Goal: Communication & Community: Ask a question

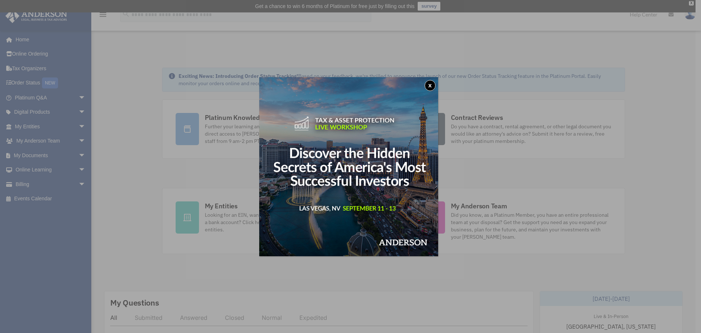
click at [431, 83] on button "x" at bounding box center [430, 85] width 11 height 11
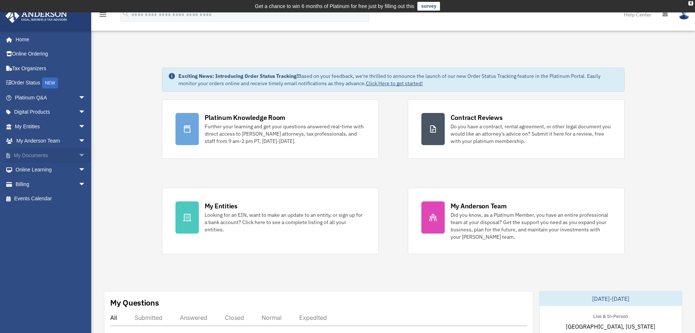
click at [78, 154] on span "arrow_drop_down" at bounding box center [85, 155] width 15 height 15
click at [34, 169] on link "Box" at bounding box center [53, 169] width 87 height 15
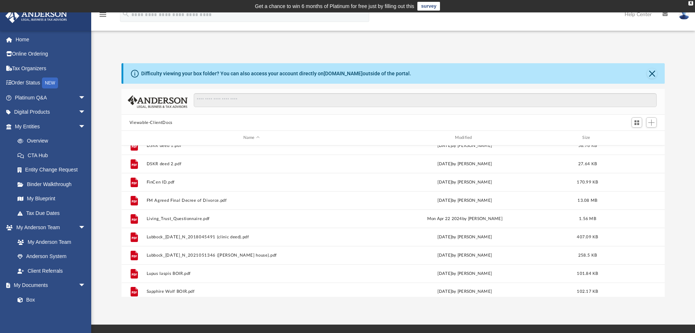
scroll to position [196, 0]
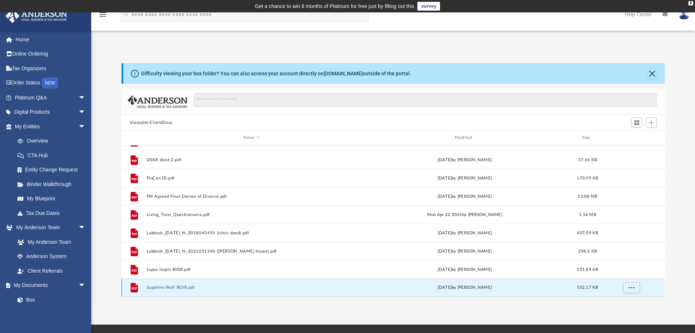
click at [171, 286] on button "Sapphire Wolf BOIR.pdf" at bounding box center [251, 287] width 210 height 5
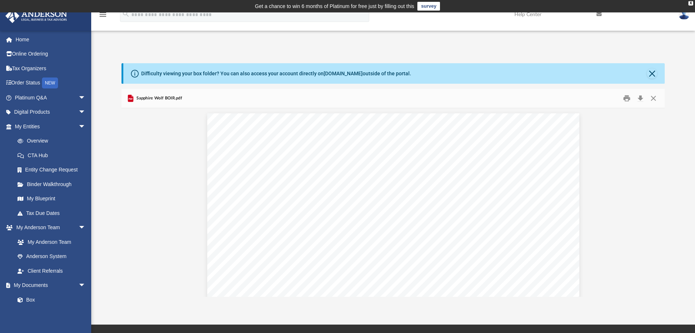
scroll to position [0, 0]
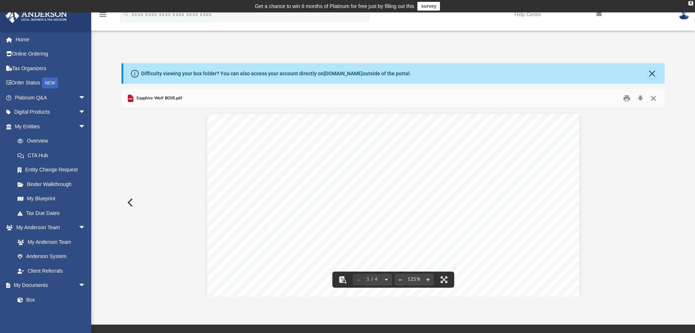
click at [650, 99] on button "Close" at bounding box center [653, 98] width 13 height 11
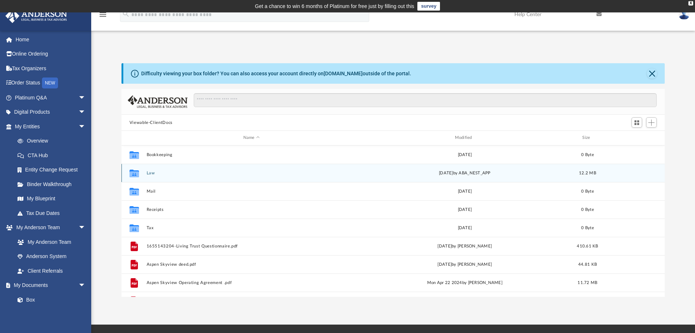
click at [136, 172] on icon "grid" at bounding box center [134, 174] width 9 height 6
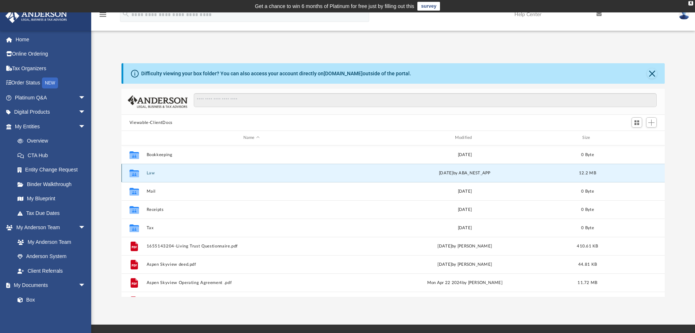
click at [156, 171] on button "Law" at bounding box center [251, 172] width 210 height 5
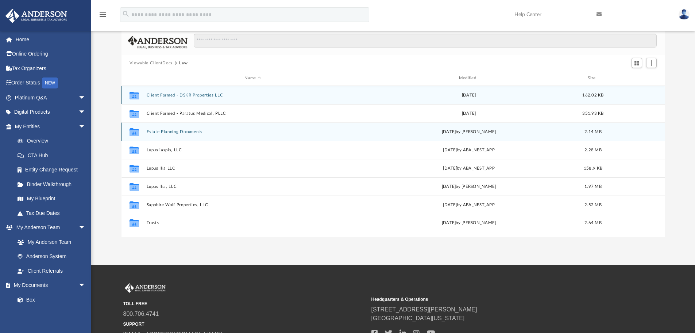
scroll to position [73, 0]
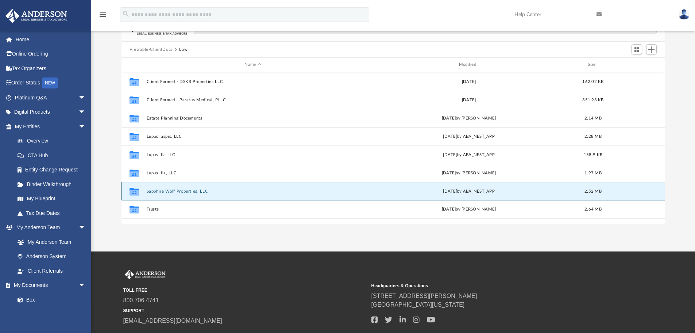
click at [157, 192] on button "Sapphire Wolf Properties, LLC" at bounding box center [252, 191] width 213 height 5
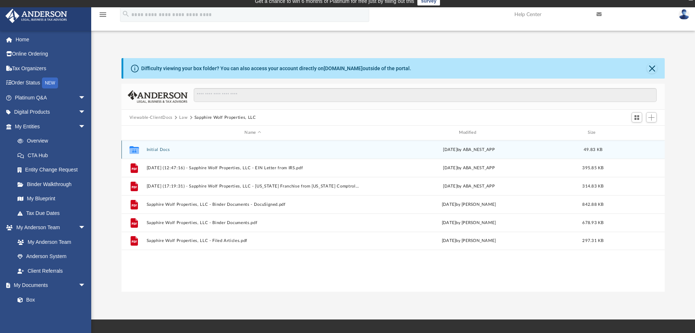
scroll to position [0, 0]
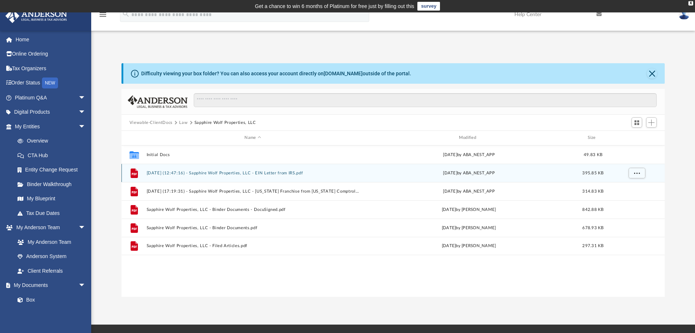
click at [225, 171] on button "2025.02.27 (12:47:16) - Sapphire Wolf Properties, LLC - EIN Letter from IRS.pdf" at bounding box center [252, 172] width 213 height 5
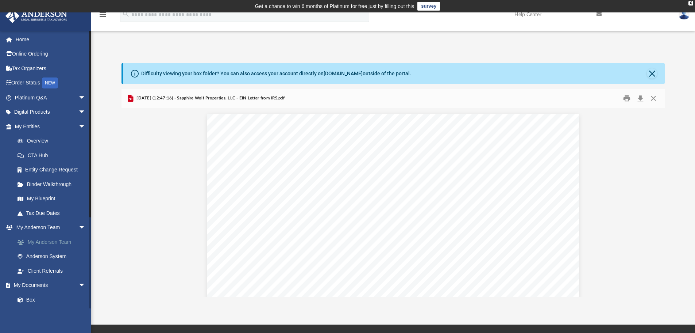
click at [39, 241] on link "My Anderson Team" at bounding box center [53, 241] width 87 height 15
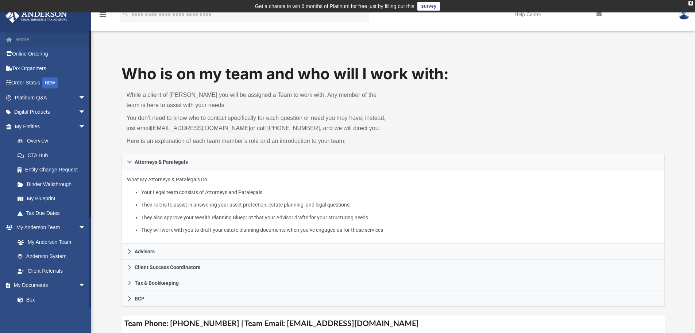
click at [19, 41] on link "Home" at bounding box center [51, 39] width 92 height 15
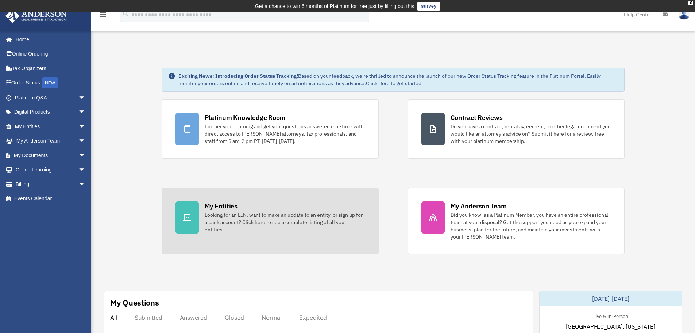
click at [256, 218] on div "Looking for an EIN, want to make an update to an entity, or sign up for a bank …" at bounding box center [285, 222] width 161 height 22
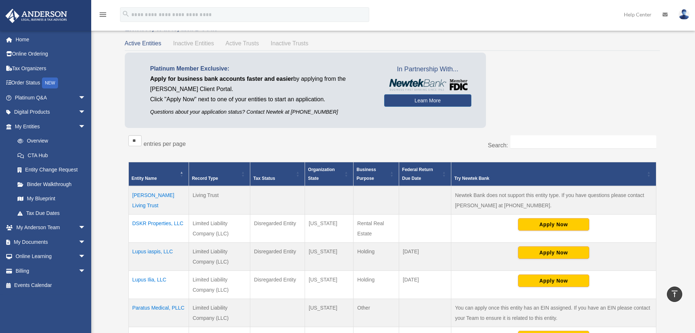
scroll to position [37, 0]
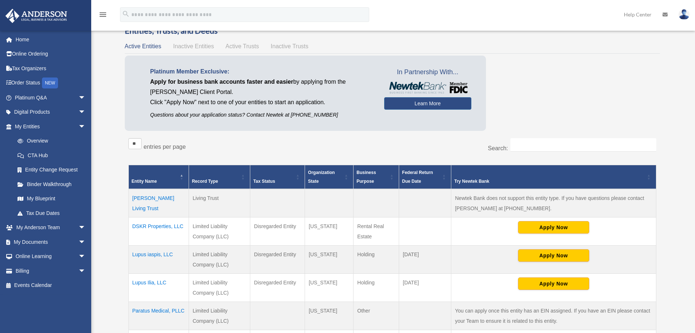
click at [162, 196] on td "[PERSON_NAME] Living Trust" at bounding box center [158, 203] width 60 height 28
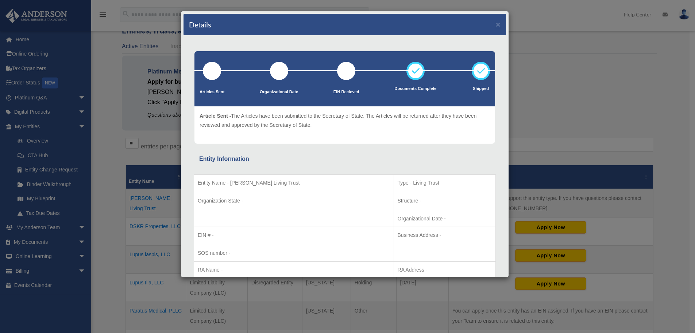
scroll to position [0, 0]
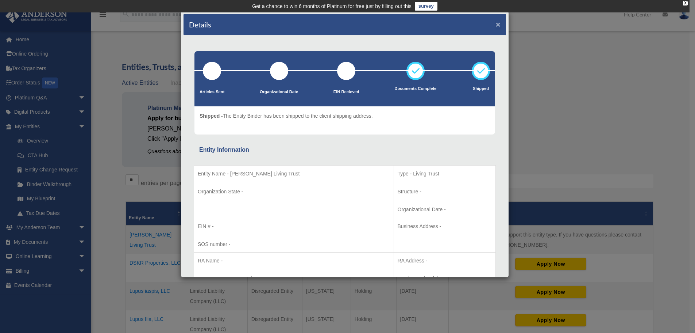
click at [496, 26] on button "×" at bounding box center [498, 24] width 5 height 8
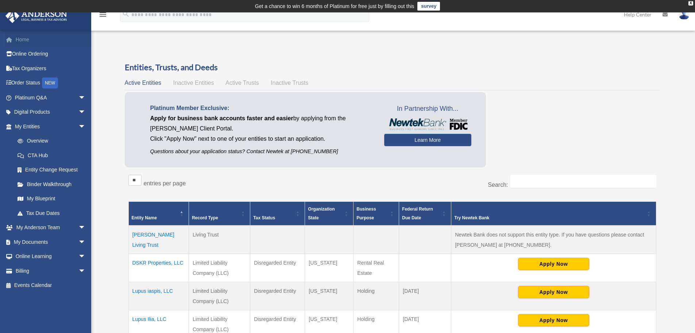
click at [24, 40] on link "Home" at bounding box center [51, 39] width 92 height 15
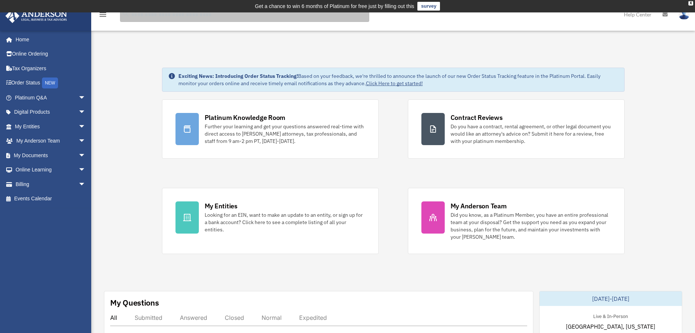
click at [157, 19] on input "search" at bounding box center [244, 14] width 249 height 15
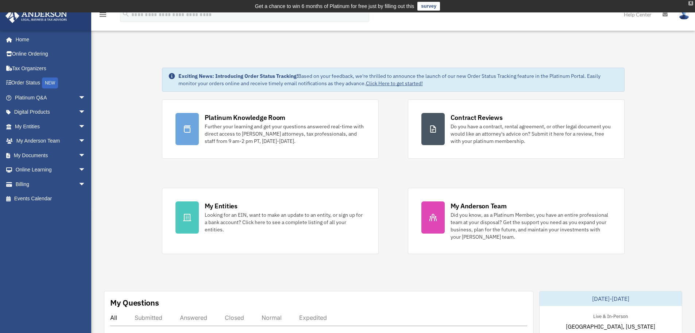
click at [690, 3] on div "X" at bounding box center [691, 3] width 5 height 4
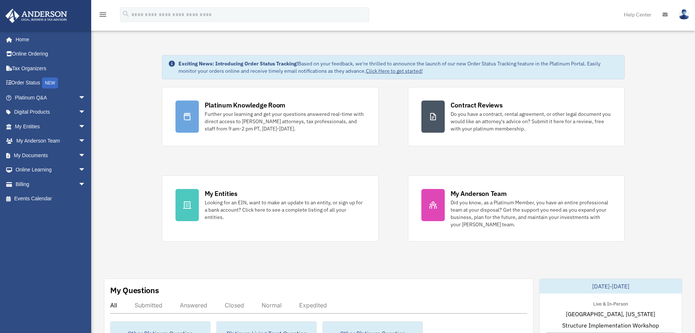
click at [637, 14] on link "Help Center" at bounding box center [638, 14] width 39 height 29
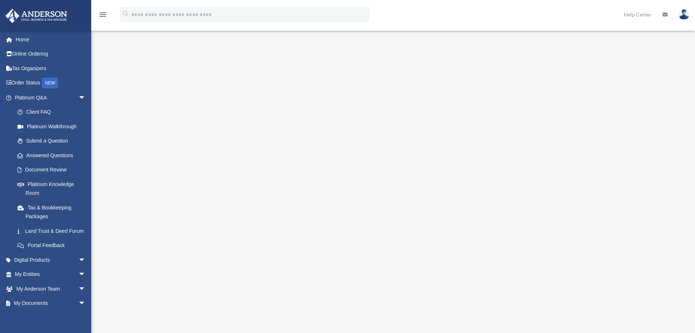
click at [100, 14] on icon "menu" at bounding box center [103, 14] width 9 height 9
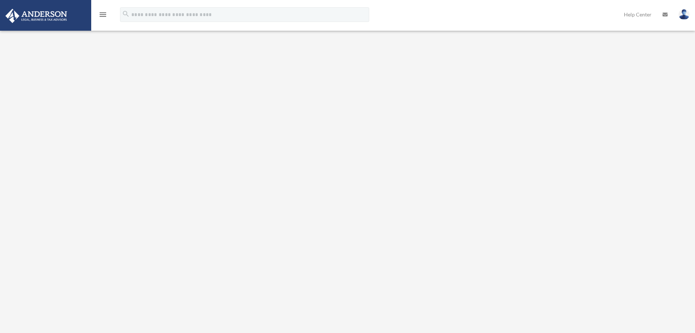
click at [100, 14] on icon "menu" at bounding box center [103, 14] width 9 height 9
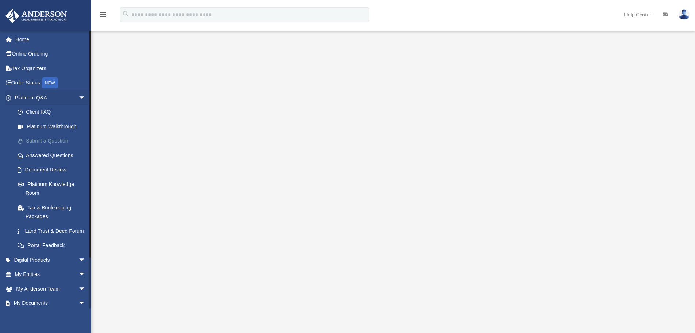
click at [43, 142] on link "Submit a Question" at bounding box center [53, 141] width 87 height 15
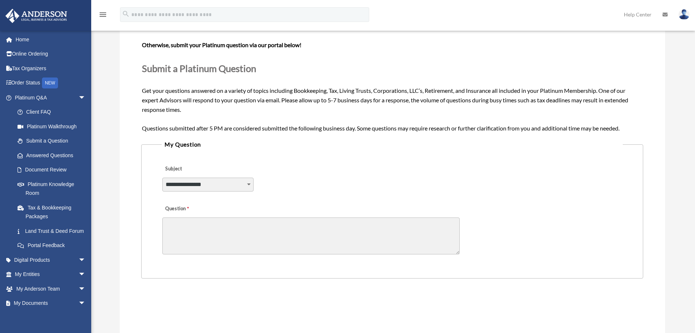
scroll to position [73, 0]
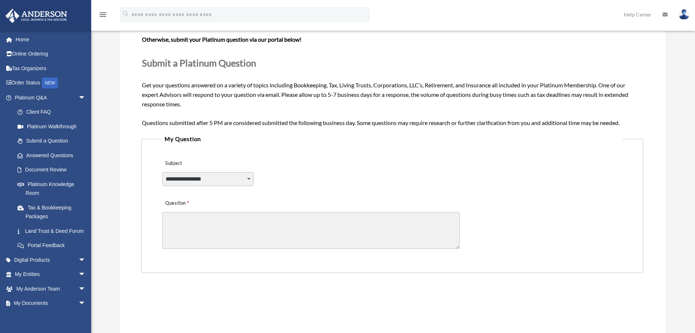
click at [249, 177] on select "**********" at bounding box center [207, 179] width 91 height 14
select select "******"
click at [162, 172] on select "**********" at bounding box center [207, 179] width 91 height 14
click at [222, 223] on textarea "Question" at bounding box center [311, 230] width 298 height 37
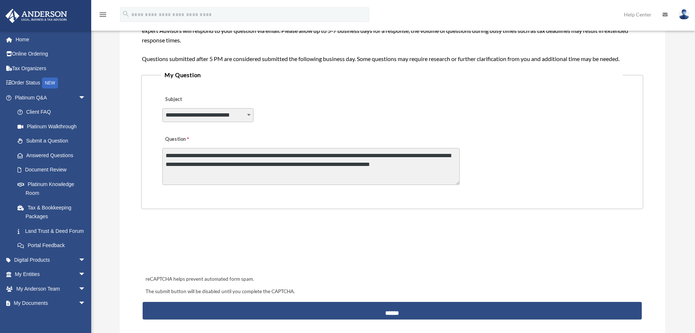
scroll to position [146, 0]
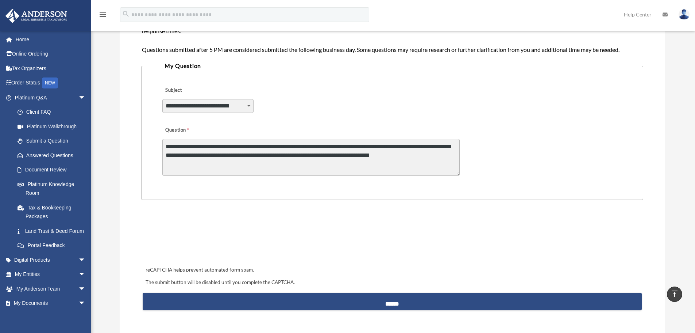
type textarea "**********"
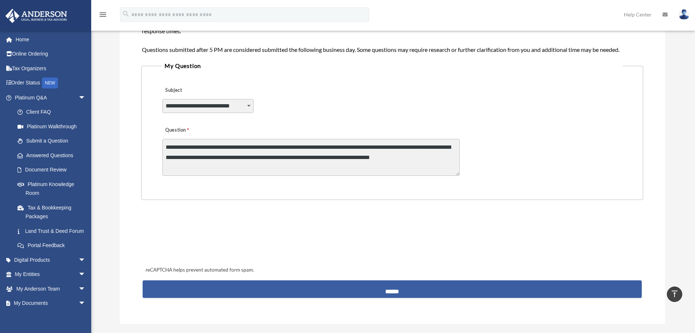
click at [391, 288] on input "******" at bounding box center [392, 289] width 499 height 18
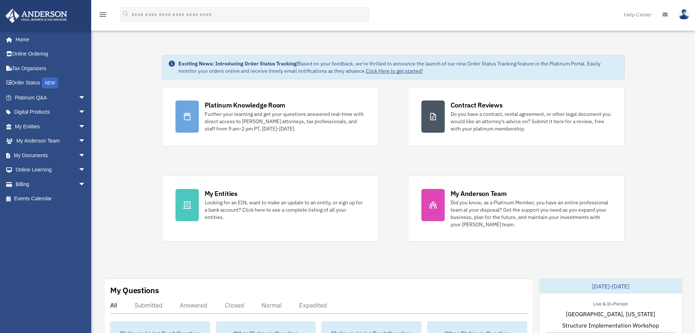
click at [684, 19] on img at bounding box center [684, 14] width 11 height 11
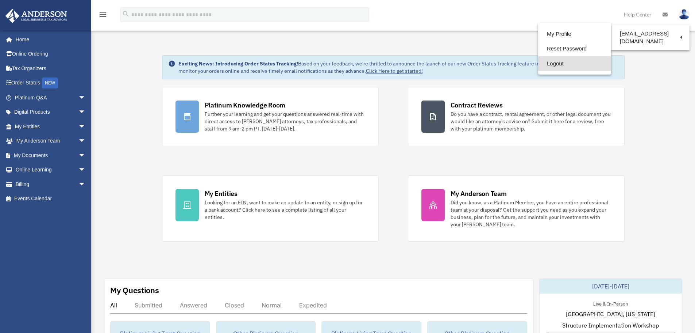
click at [555, 64] on link "Logout" at bounding box center [574, 63] width 73 height 15
